Goal: Navigation & Orientation: Locate item on page

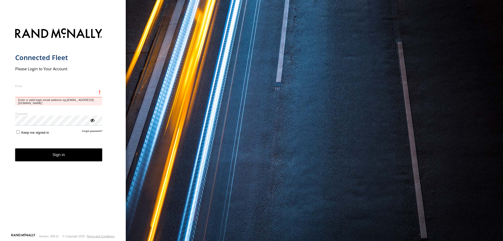
click at [50, 92] on input "Email" at bounding box center [58, 92] width 87 height 9
type input "**********"
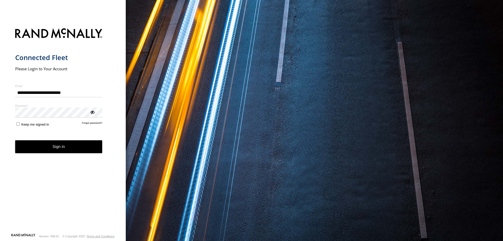
click at [51, 145] on button "Sign in" at bounding box center [58, 146] width 87 height 13
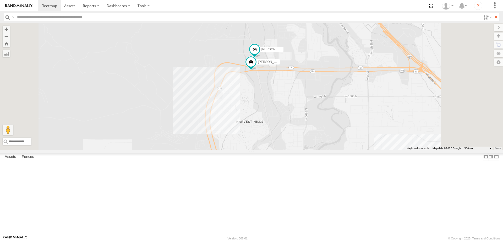
drag, startPoint x: 336, startPoint y: 101, endPoint x: 338, endPoint y: 131, distance: 30.5
click at [338, 131] on div "Justin -2023 F150 CASEY 2016 Chevy 3500" at bounding box center [251, 86] width 503 height 127
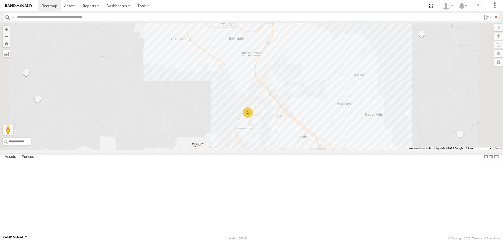
drag, startPoint x: 333, startPoint y: 150, endPoint x: 313, endPoint y: 168, distance: 26.9
click at [315, 150] on div "2" at bounding box center [251, 86] width 503 height 127
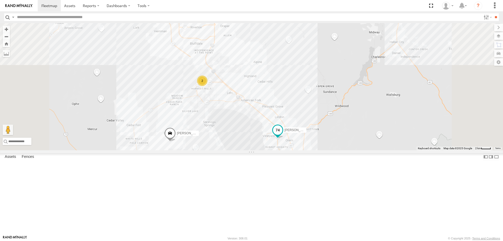
click at [327, 132] on span "JARED -2017 F150" at bounding box center [305, 130] width 43 height 4
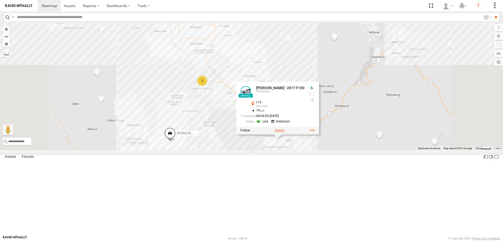
click at [285, 132] on label at bounding box center [279, 131] width 10 height 4
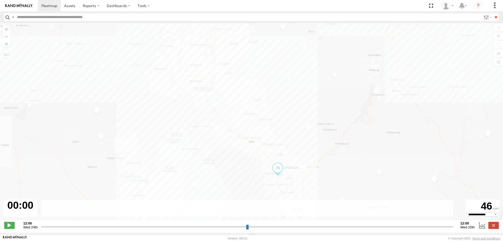
type input "**********"
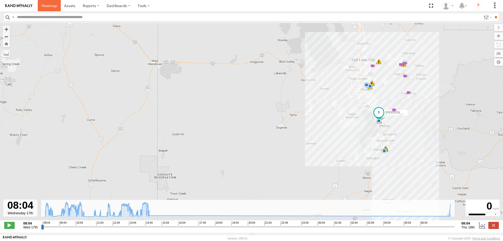
click at [50, 7] on span at bounding box center [49, 5] width 16 height 5
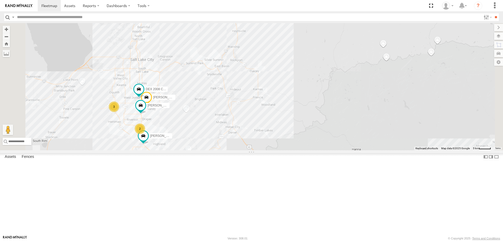
drag, startPoint x: 231, startPoint y: 183, endPoint x: 278, endPoint y: 154, distance: 54.9
click at [276, 150] on div "JORGE 2020 F350 GT2 RUBEN 2017 E350 GT1 MITCH- 2022 F150 JARED -2017 F150 DEX 2…" at bounding box center [251, 86] width 503 height 127
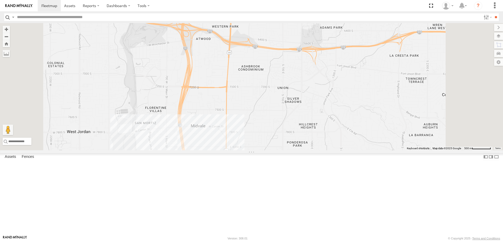
drag, startPoint x: 267, startPoint y: 65, endPoint x: 273, endPoint y: 106, distance: 42.1
click at [273, 106] on div "RUBEN 2017 E350 GT1 MITCH- 2022 F150 JARED -2017 F150 DEX 2008 Chevy JORGE 2020…" at bounding box center [251, 86] width 503 height 127
